Goal: Find specific page/section: Find specific page/section

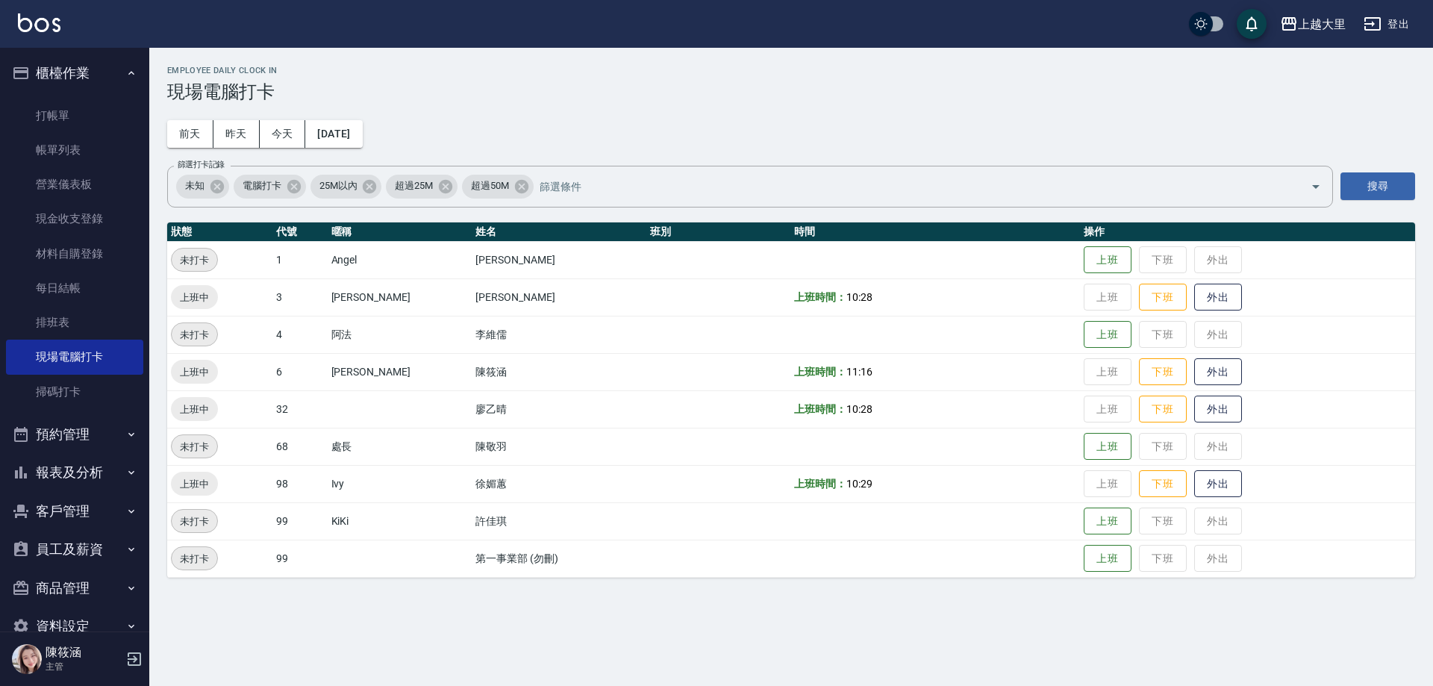
click at [64, 451] on button "預約管理" at bounding box center [74, 434] width 137 height 39
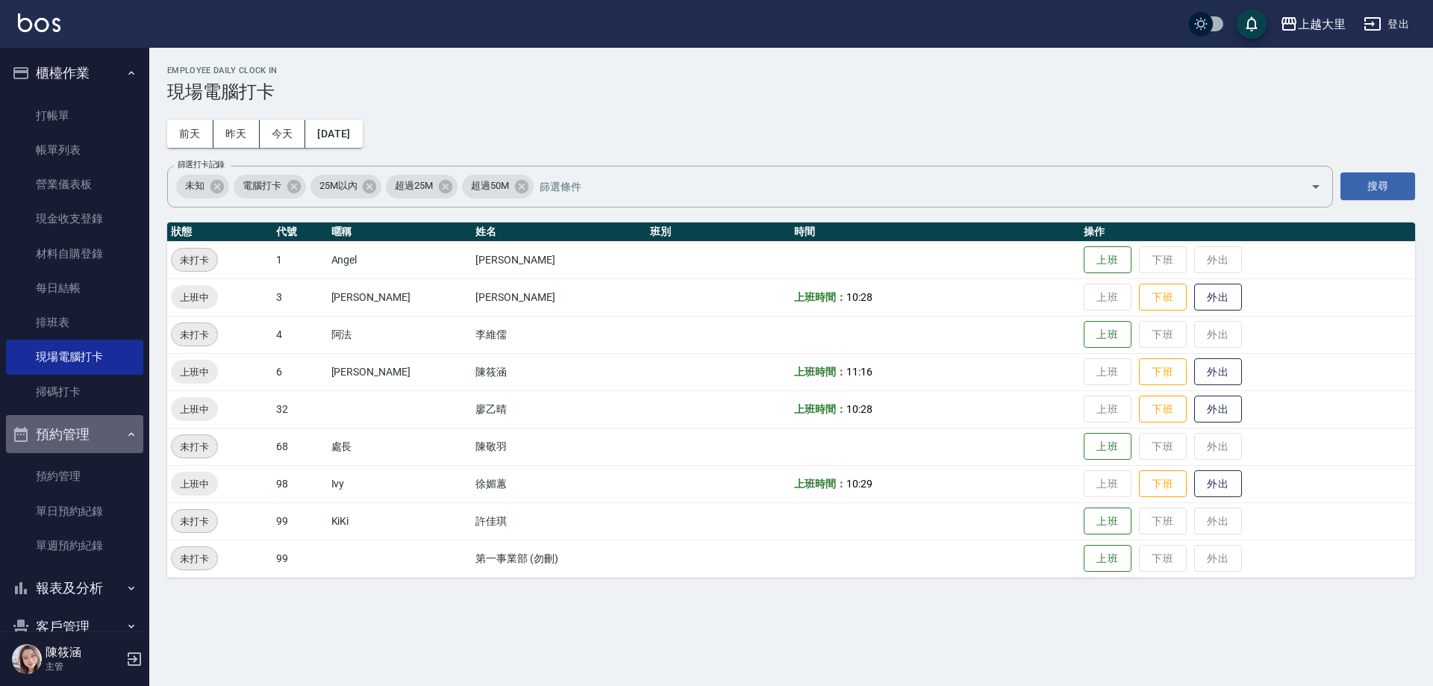
click at [81, 438] on button "預約管理" at bounding box center [74, 434] width 137 height 39
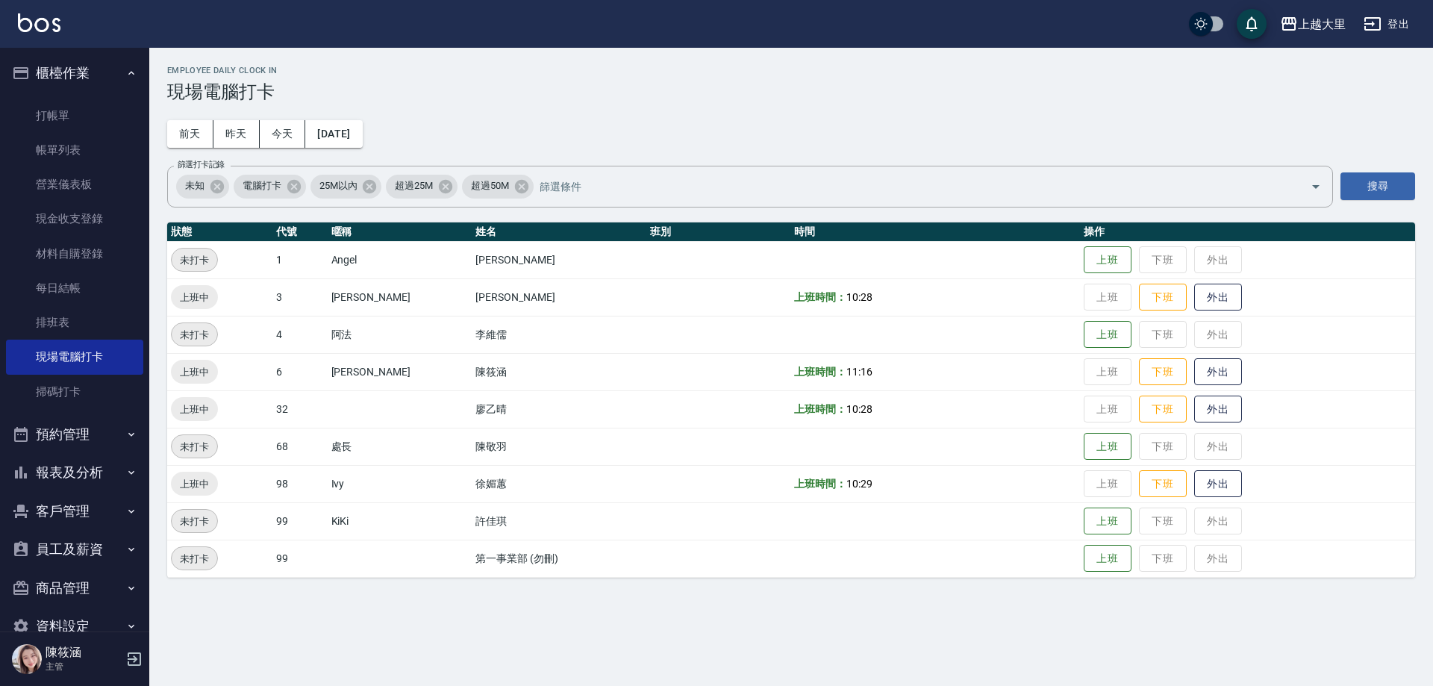
click at [72, 475] on button "報表及分析" at bounding box center [74, 472] width 137 height 39
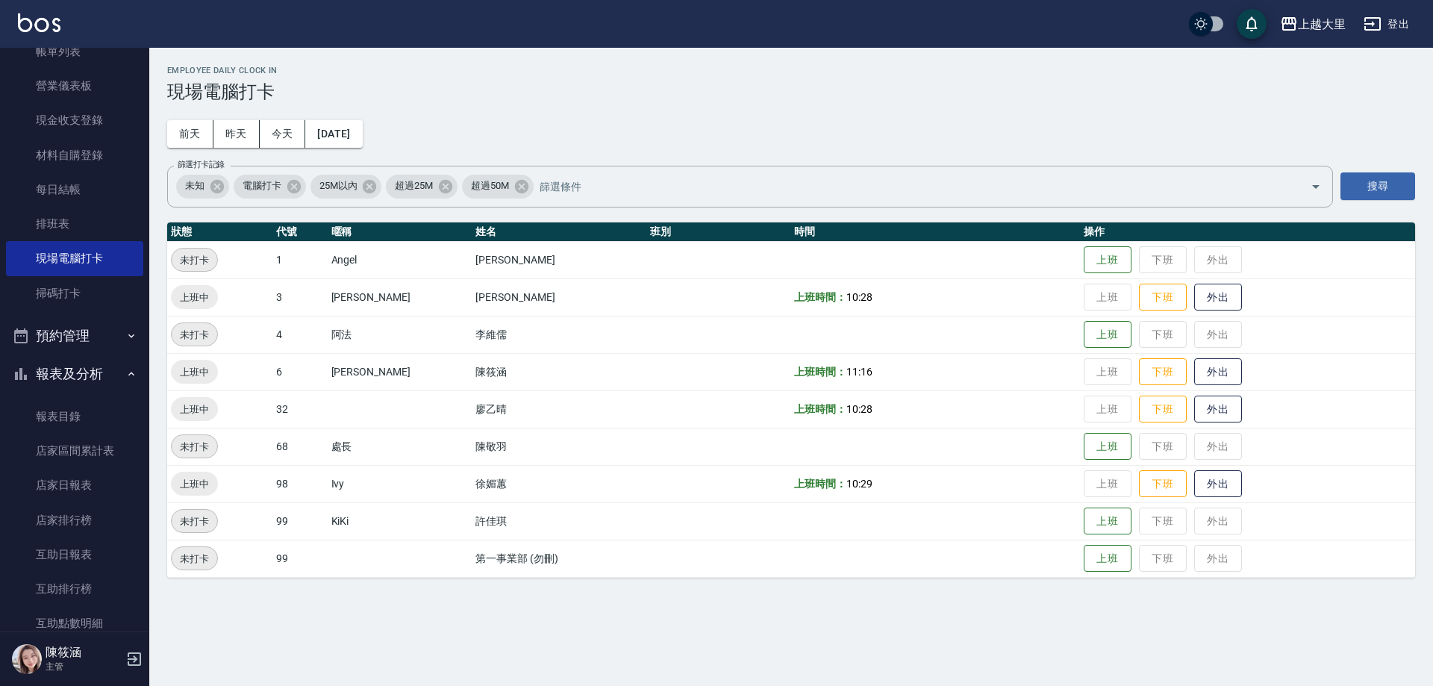
scroll to position [224, 0]
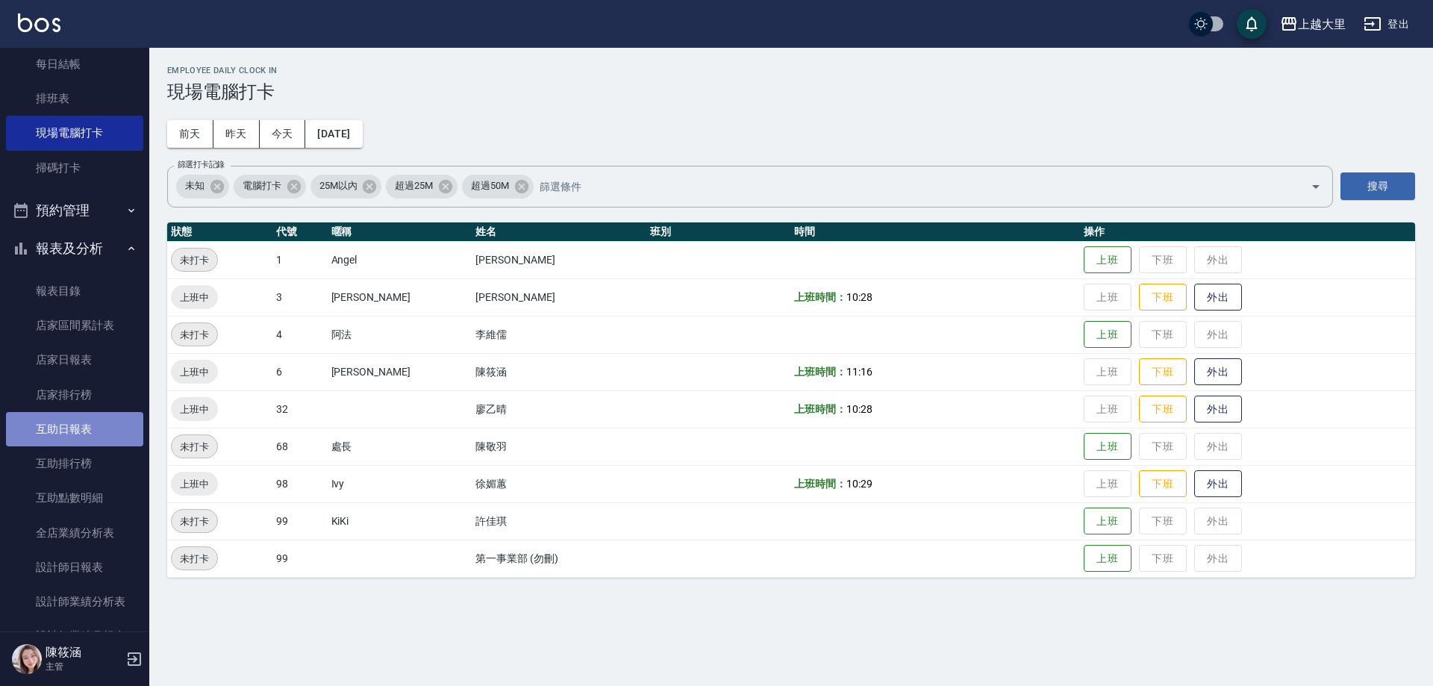
click at [86, 436] on link "互助日報表" at bounding box center [74, 429] width 137 height 34
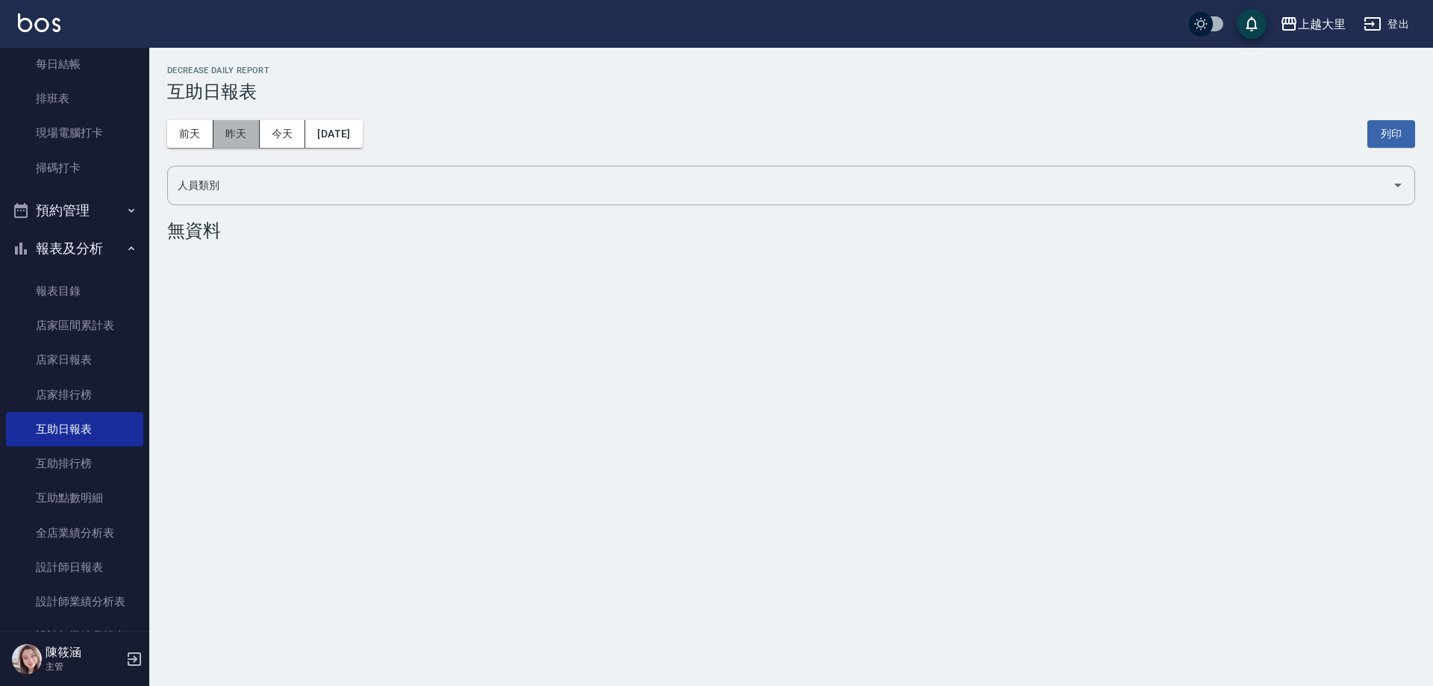
click at [254, 125] on button "昨天" at bounding box center [236, 134] width 46 height 28
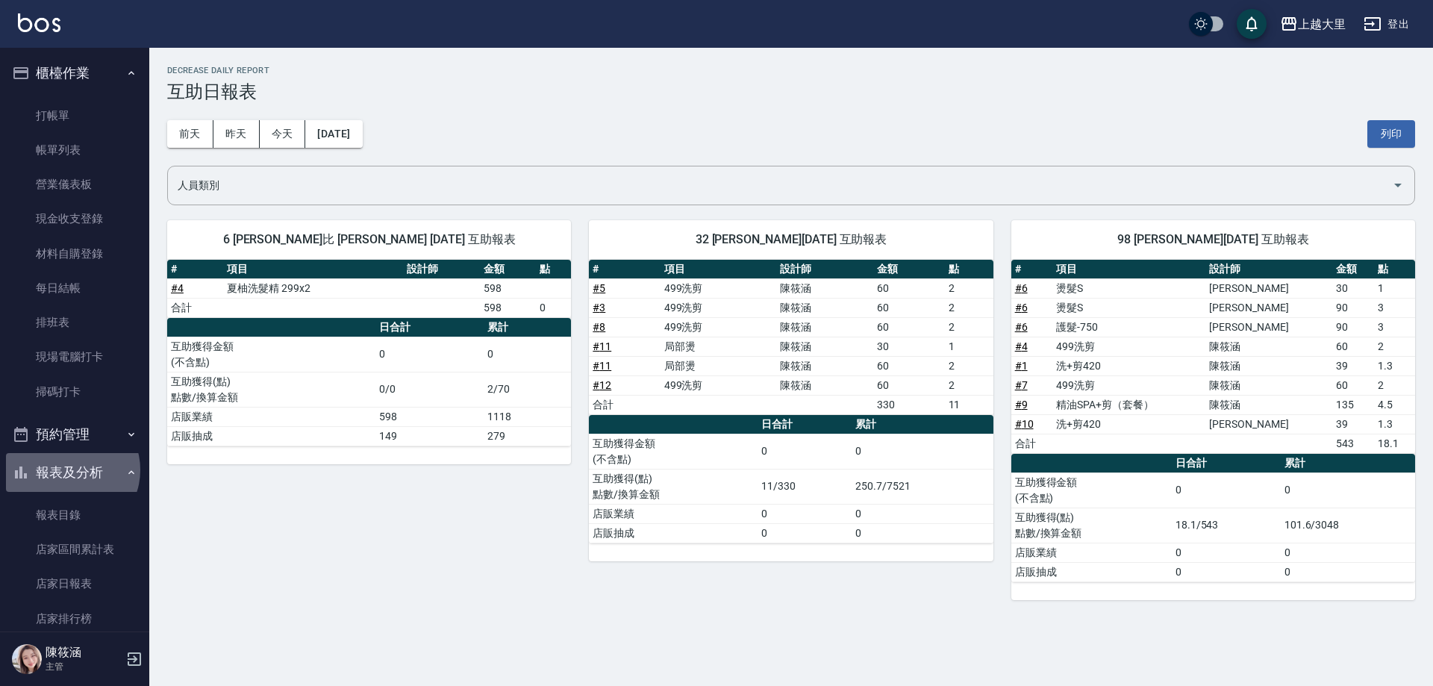
click at [71, 469] on button "報表及分析" at bounding box center [74, 472] width 137 height 39
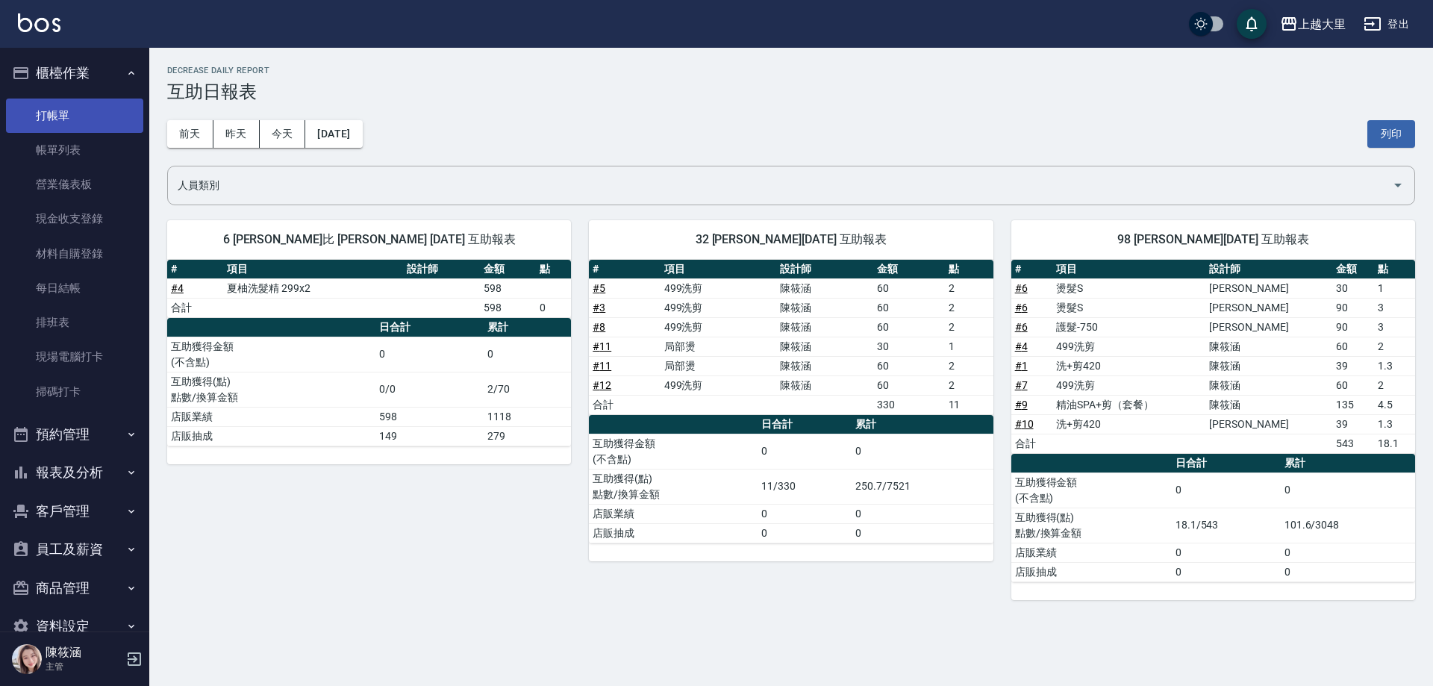
click at [60, 125] on link "打帳單" at bounding box center [74, 116] width 137 height 34
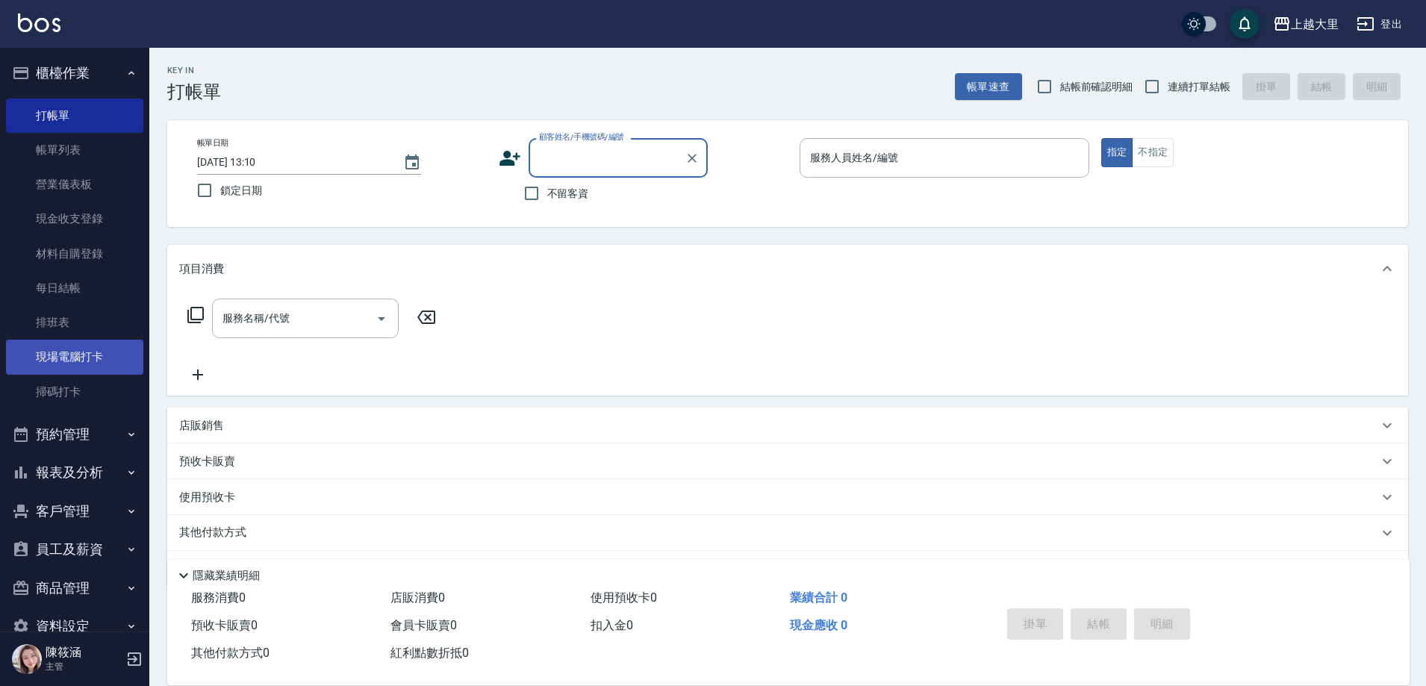
click at [72, 364] on link "現場電腦打卡" at bounding box center [74, 357] width 137 height 34
